Goal: Task Accomplishment & Management: Use online tool/utility

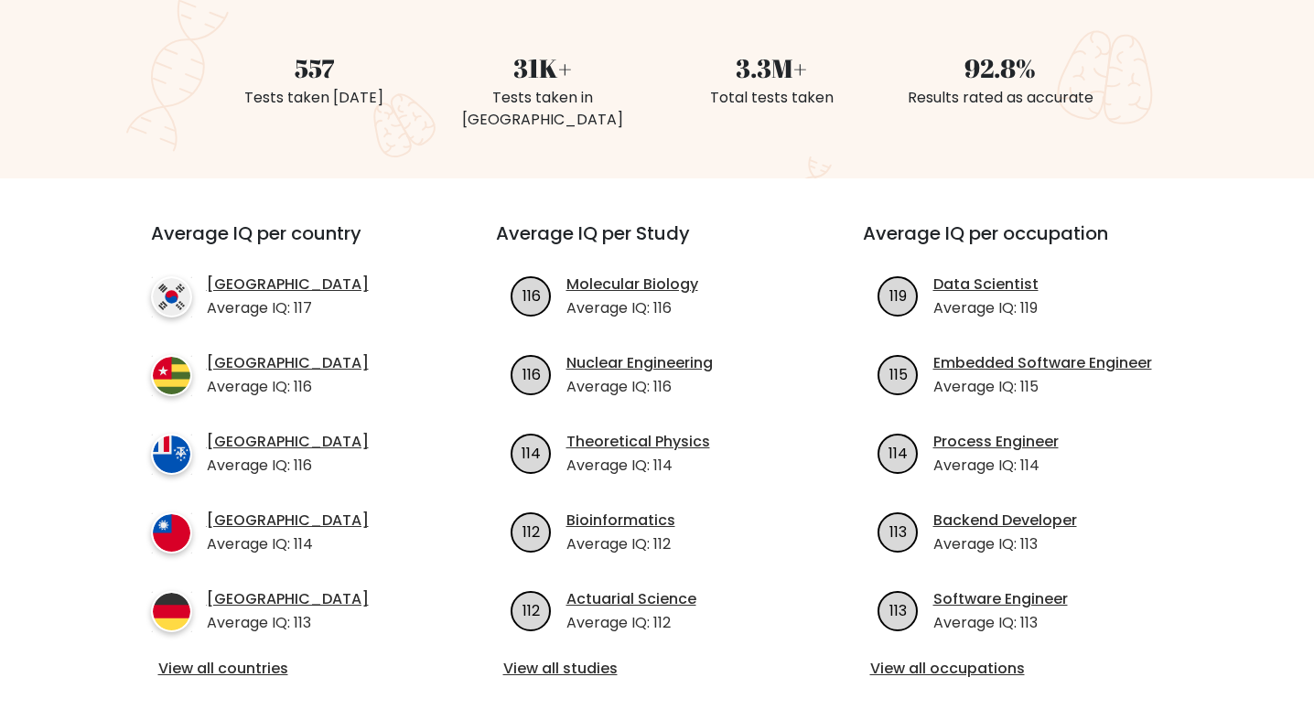
scroll to position [494, 0]
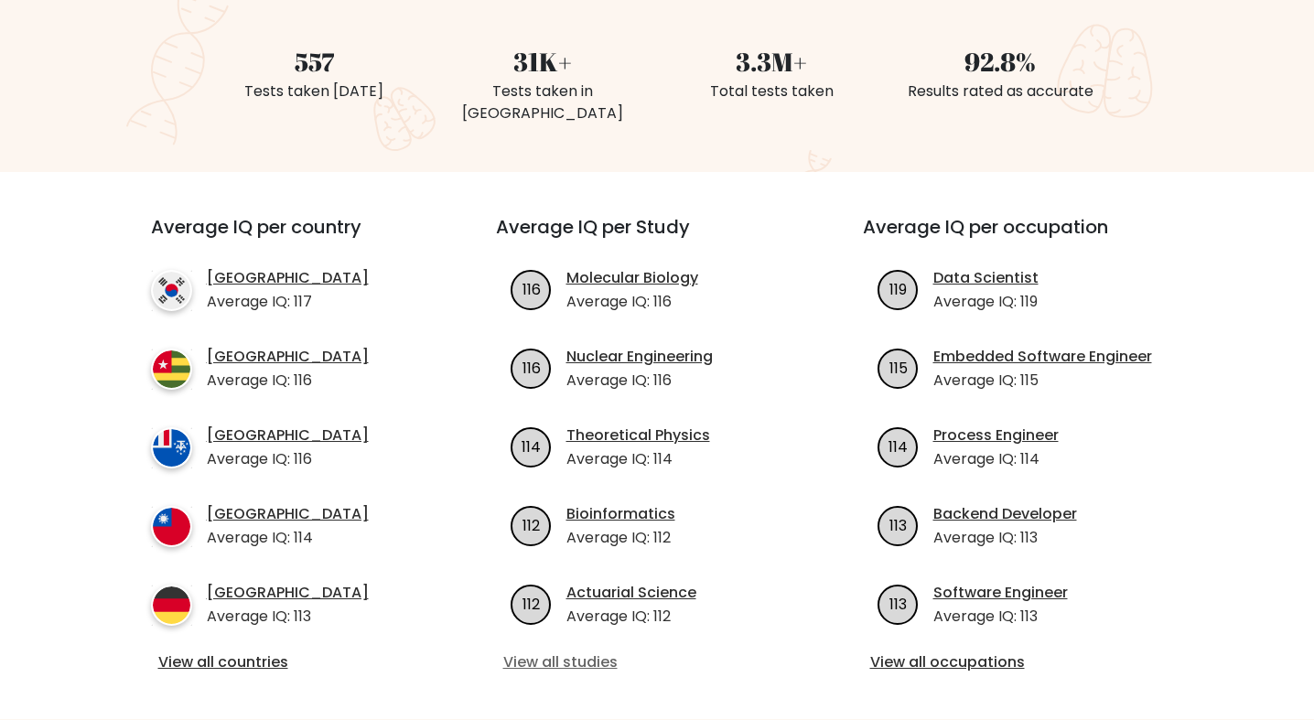
click at [538, 651] on link "View all studies" at bounding box center [657, 662] width 308 height 22
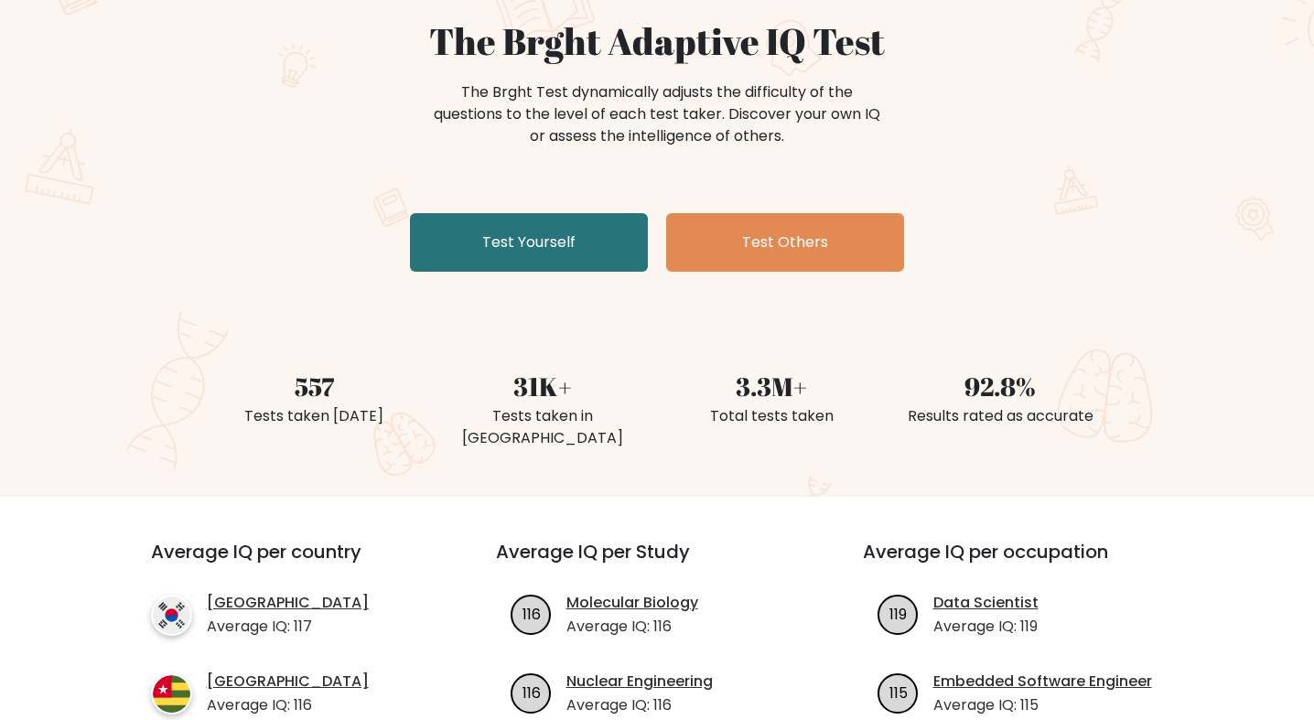
scroll to position [0, 0]
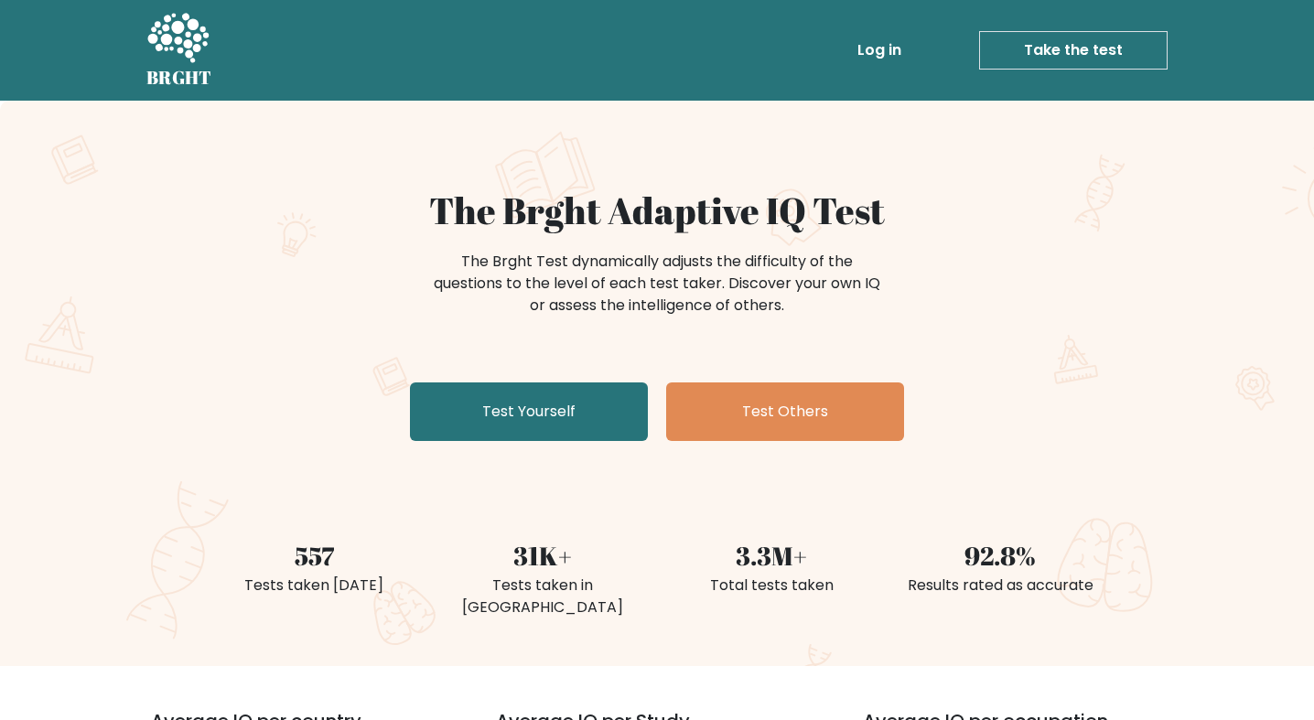
click at [1128, 34] on link "Take the test" at bounding box center [1073, 50] width 188 height 38
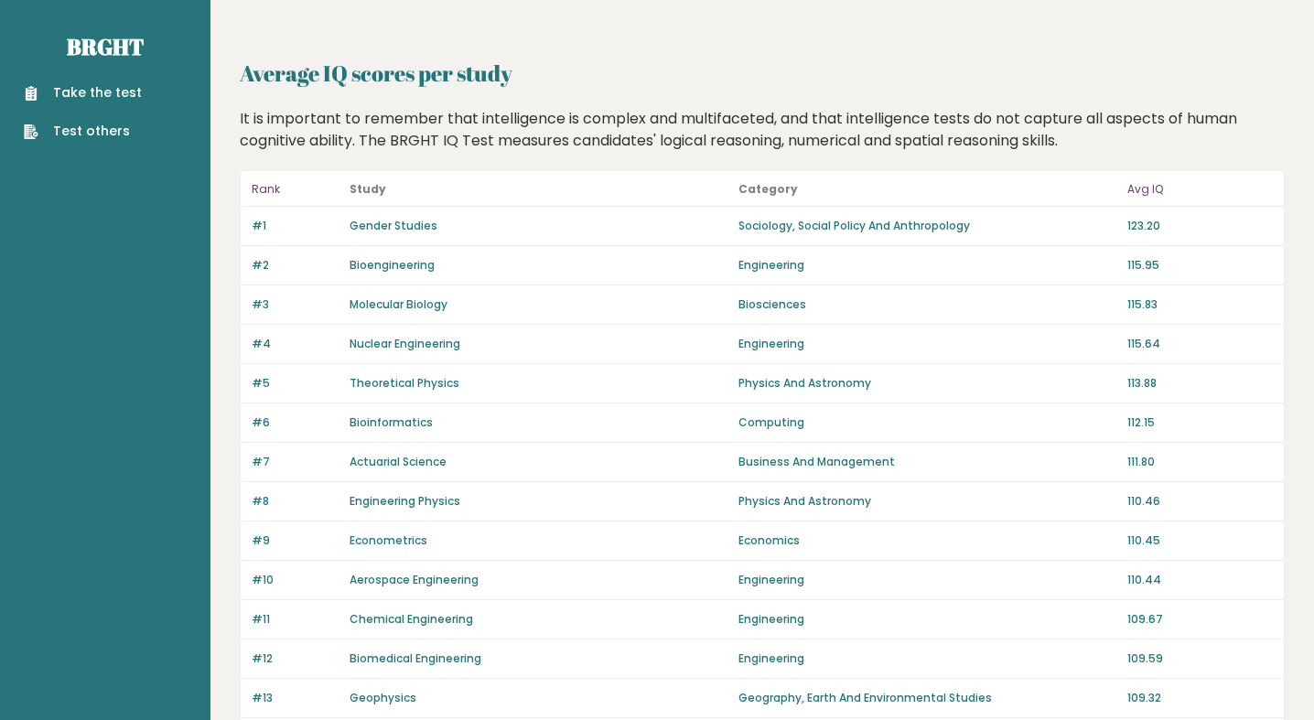
click at [384, 218] on p "Gender Studies" at bounding box center [393, 226] width 88 height 16
click at [372, 222] on link "Gender Studies" at bounding box center [393, 226] width 88 height 16
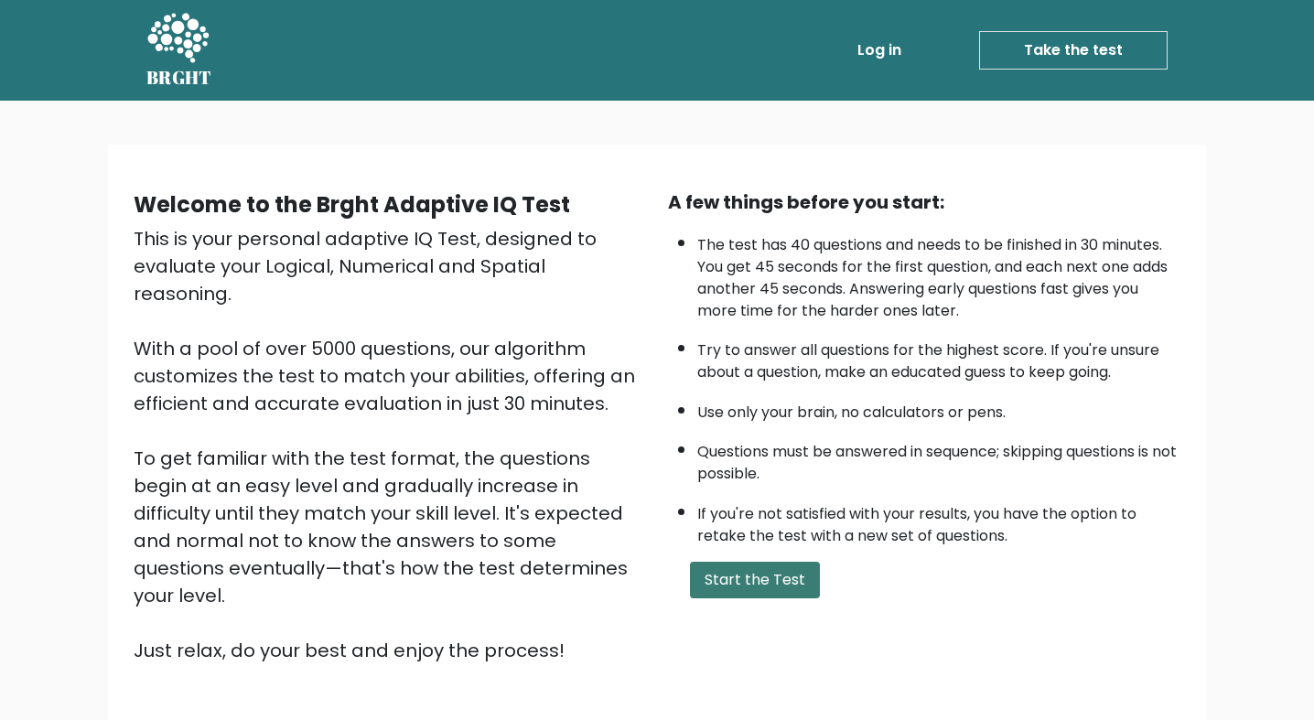
click at [707, 575] on button "Start the Test" at bounding box center [755, 580] width 130 height 37
click at [713, 570] on button "Start the Test" at bounding box center [755, 580] width 130 height 37
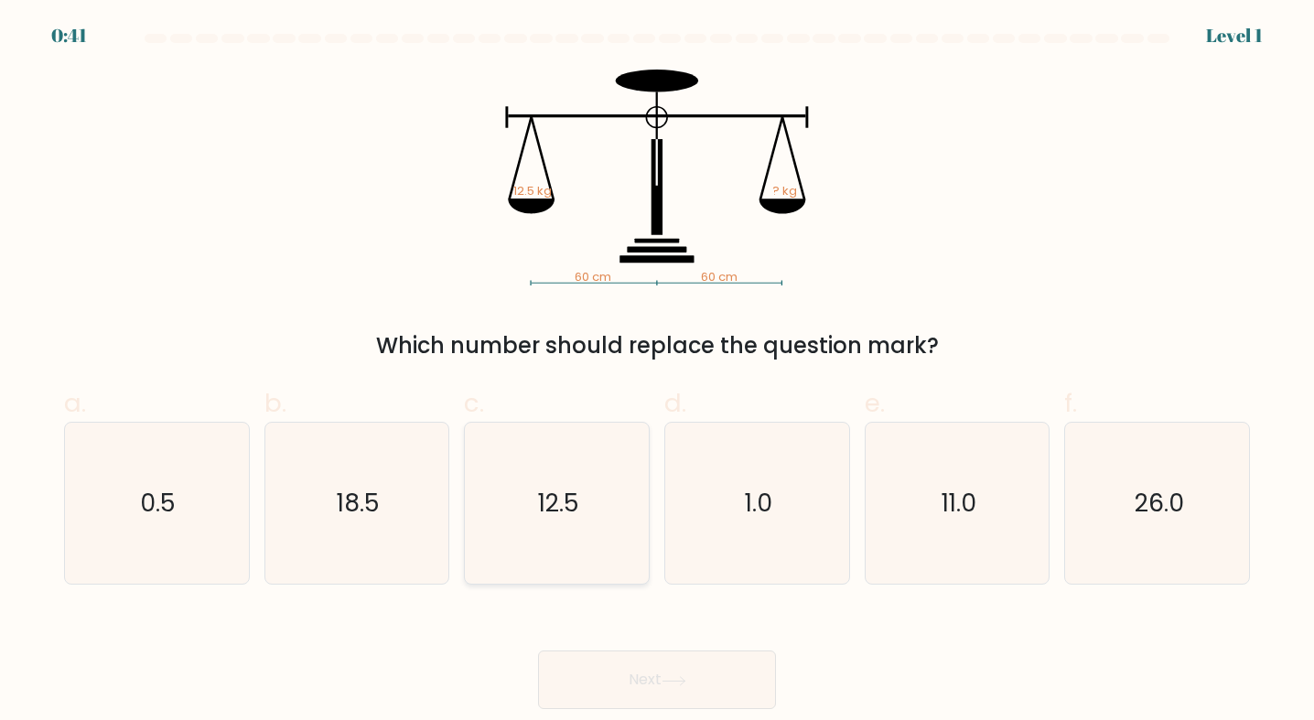
click at [573, 500] on text "12.5" at bounding box center [558, 503] width 41 height 34
click at [657, 372] on input "c. 12.5" at bounding box center [657, 366] width 1 height 12
radio input "true"
click at [573, 500] on text "12.5" at bounding box center [558, 503] width 39 height 33
click at [657, 372] on input "c. 12.5" at bounding box center [657, 366] width 1 height 12
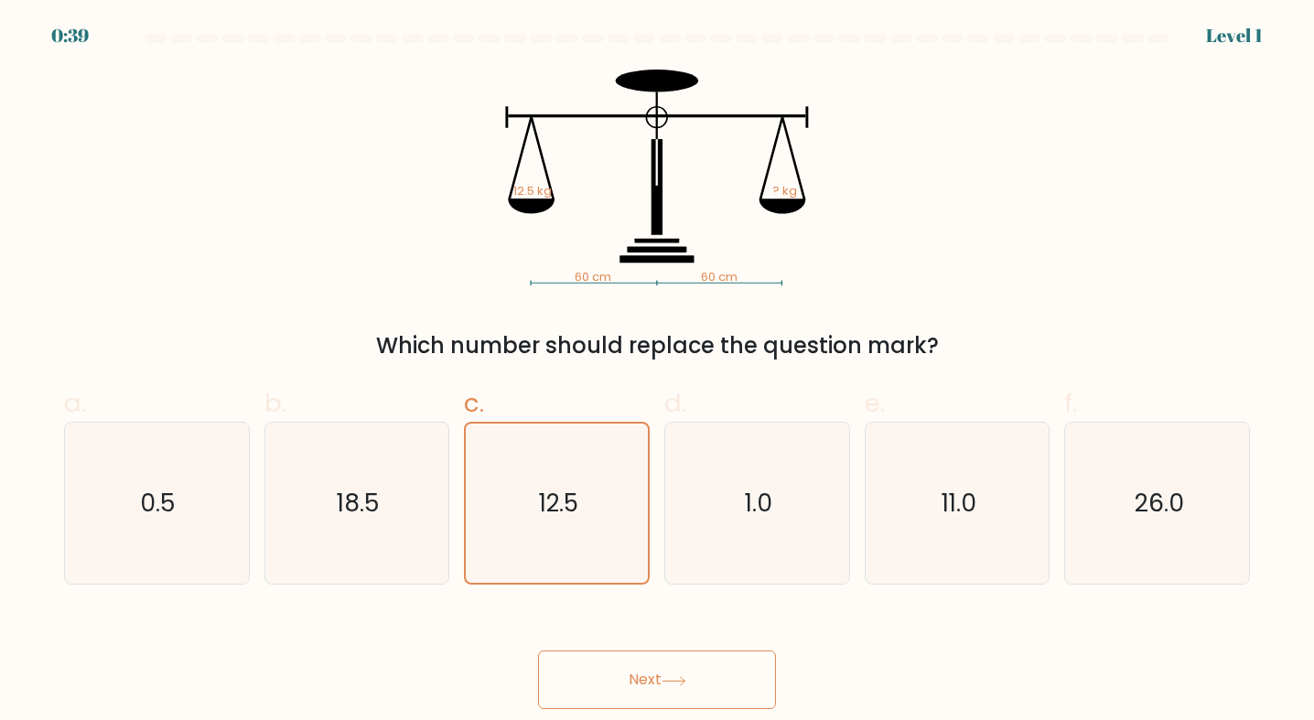
click at [588, 674] on button "Next" at bounding box center [657, 679] width 238 height 59
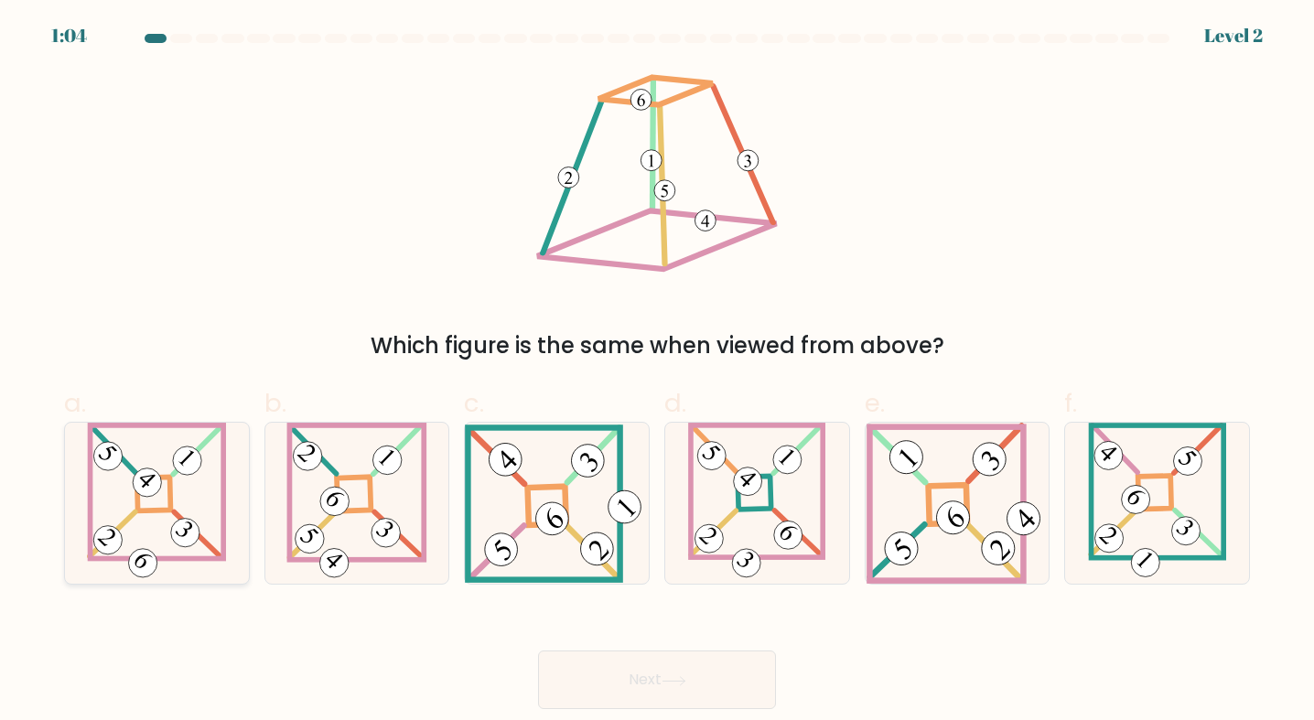
click at [130, 565] on 854 at bounding box center [143, 563] width 40 height 40
click at [657, 372] on input "a." at bounding box center [657, 366] width 1 height 12
radio input "true"
click at [650, 667] on button "Next" at bounding box center [657, 679] width 238 height 59
